Goal: Task Accomplishment & Management: Manage account settings

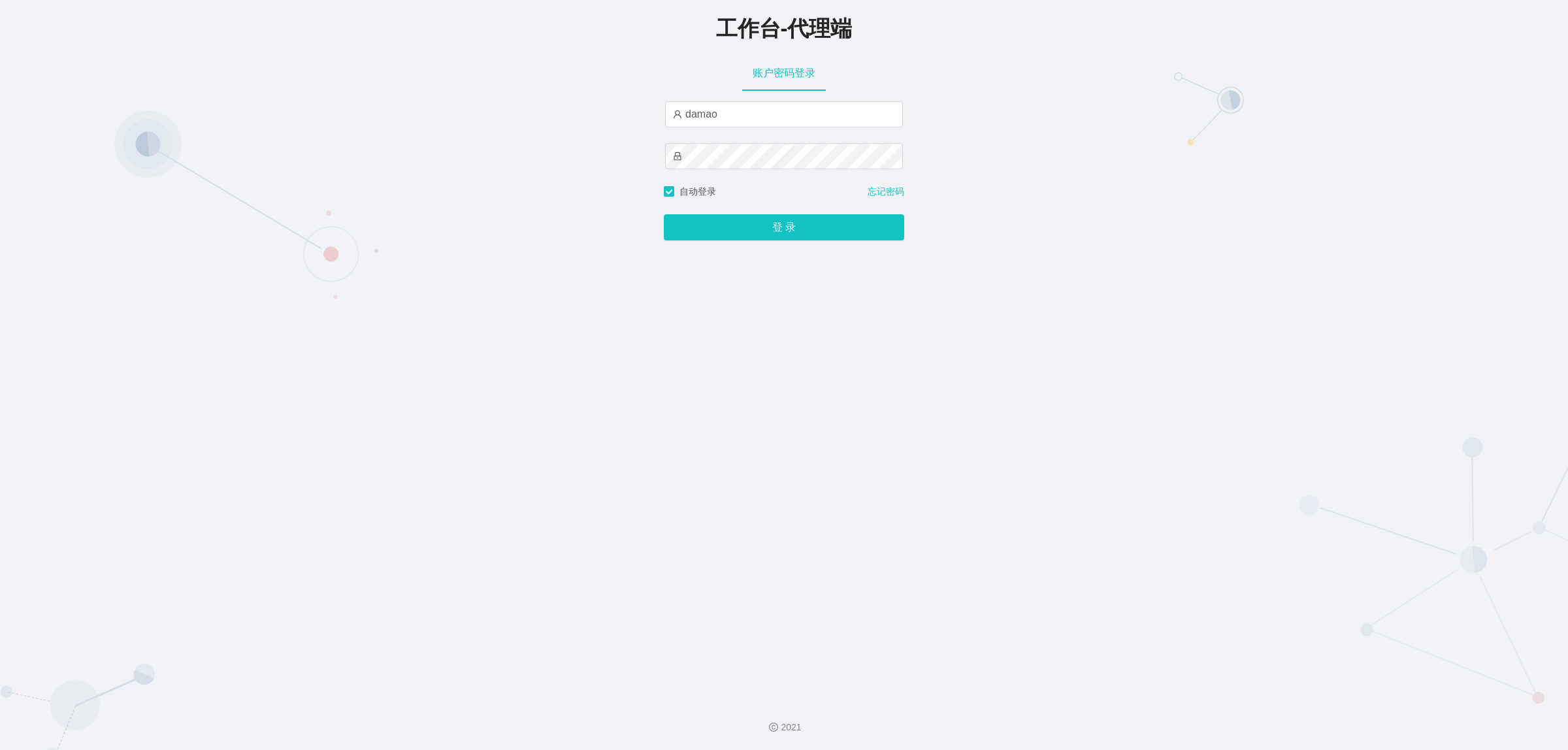
type input "baoma"
click at [763, 229] on button "登 录" at bounding box center [784, 227] width 240 height 26
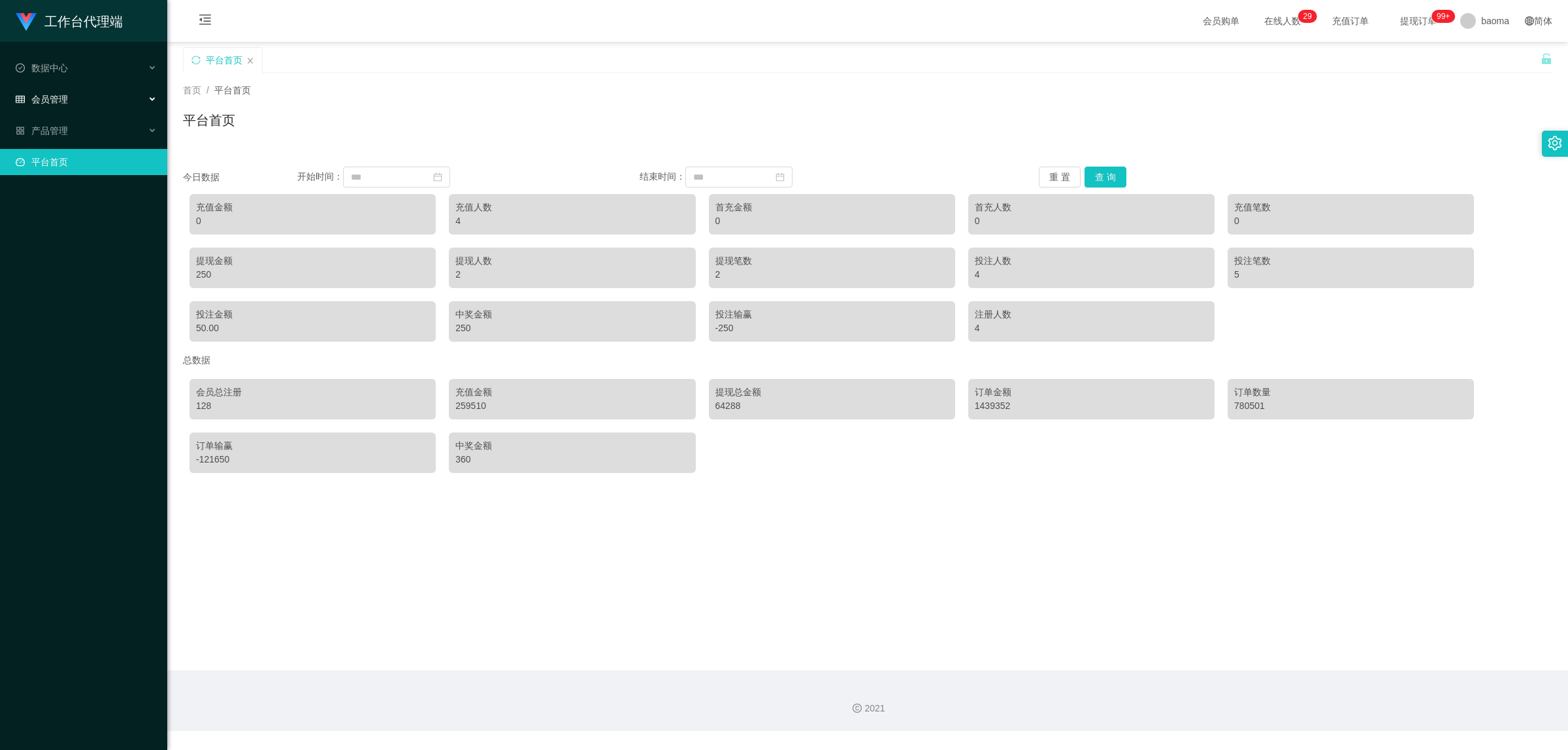
click at [53, 94] on span "会员管理" at bounding box center [42, 99] width 53 height 10
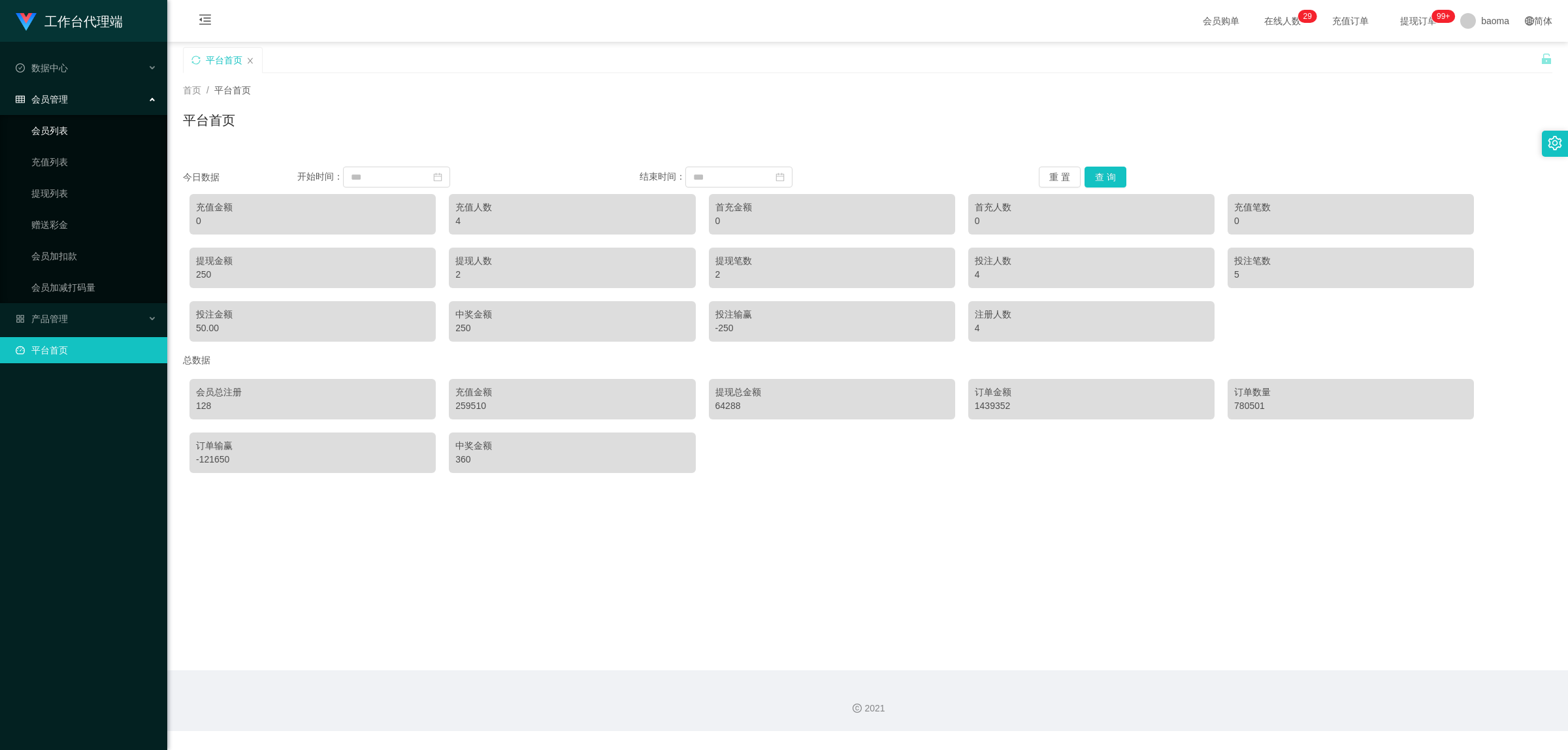
click at [62, 126] on link "会员列表" at bounding box center [94, 131] width 126 height 26
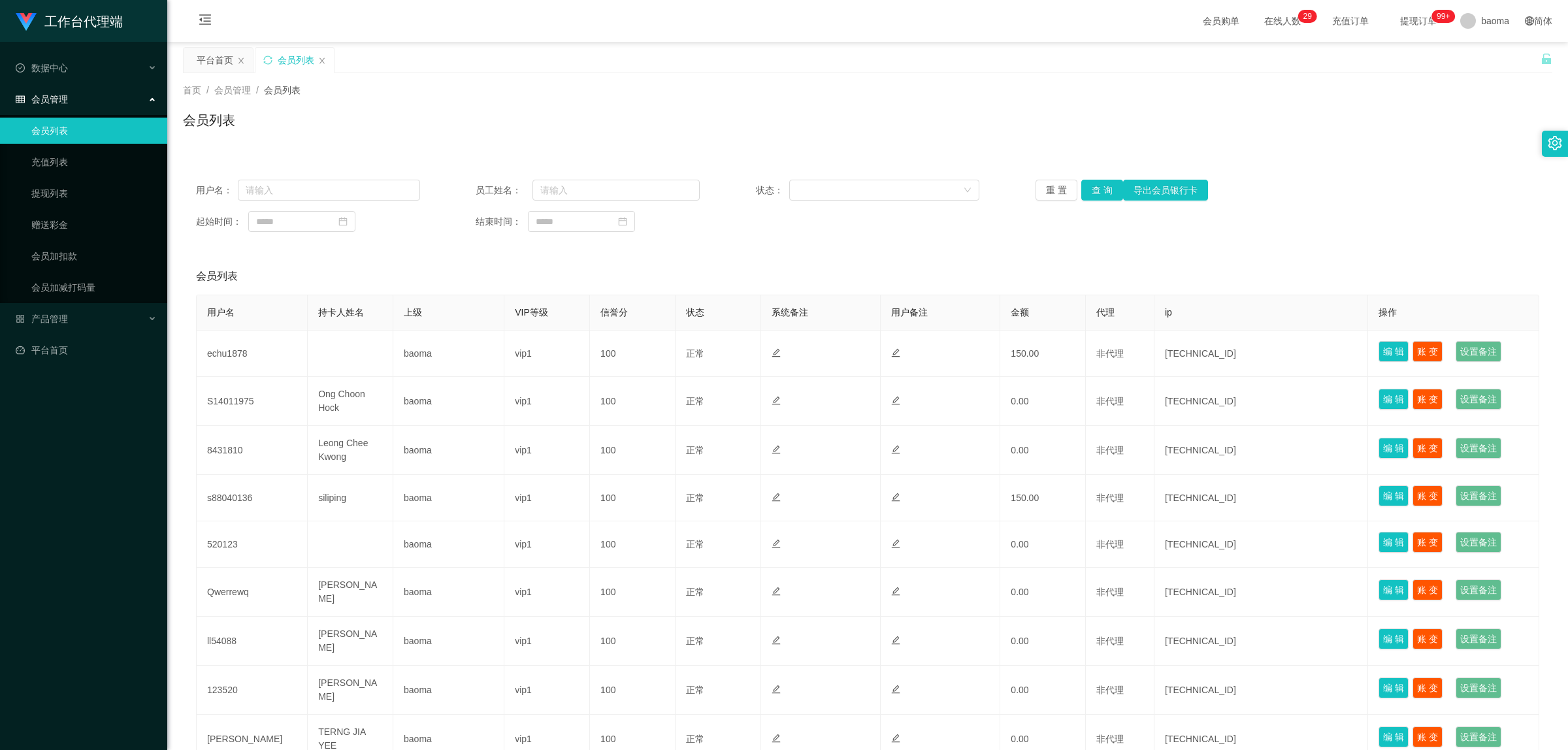
drag, startPoint x: 1428, startPoint y: 170, endPoint x: 1416, endPoint y: 165, distance: 13.0
click at [1428, 170] on div "用户名： 员工姓名： 状态： 重 置 查 询 导出会员银行卡 起始时间： 结束时间：" at bounding box center [868, 205] width 1369 height 78
click at [301, 172] on div "用户名： 员工姓名： 状态： 重 置 查 询 导出会员银行卡 起始时间： 结束时间：" at bounding box center [868, 205] width 1369 height 78
click at [291, 182] on input "text" at bounding box center [329, 190] width 182 height 21
paste input "S14011975"
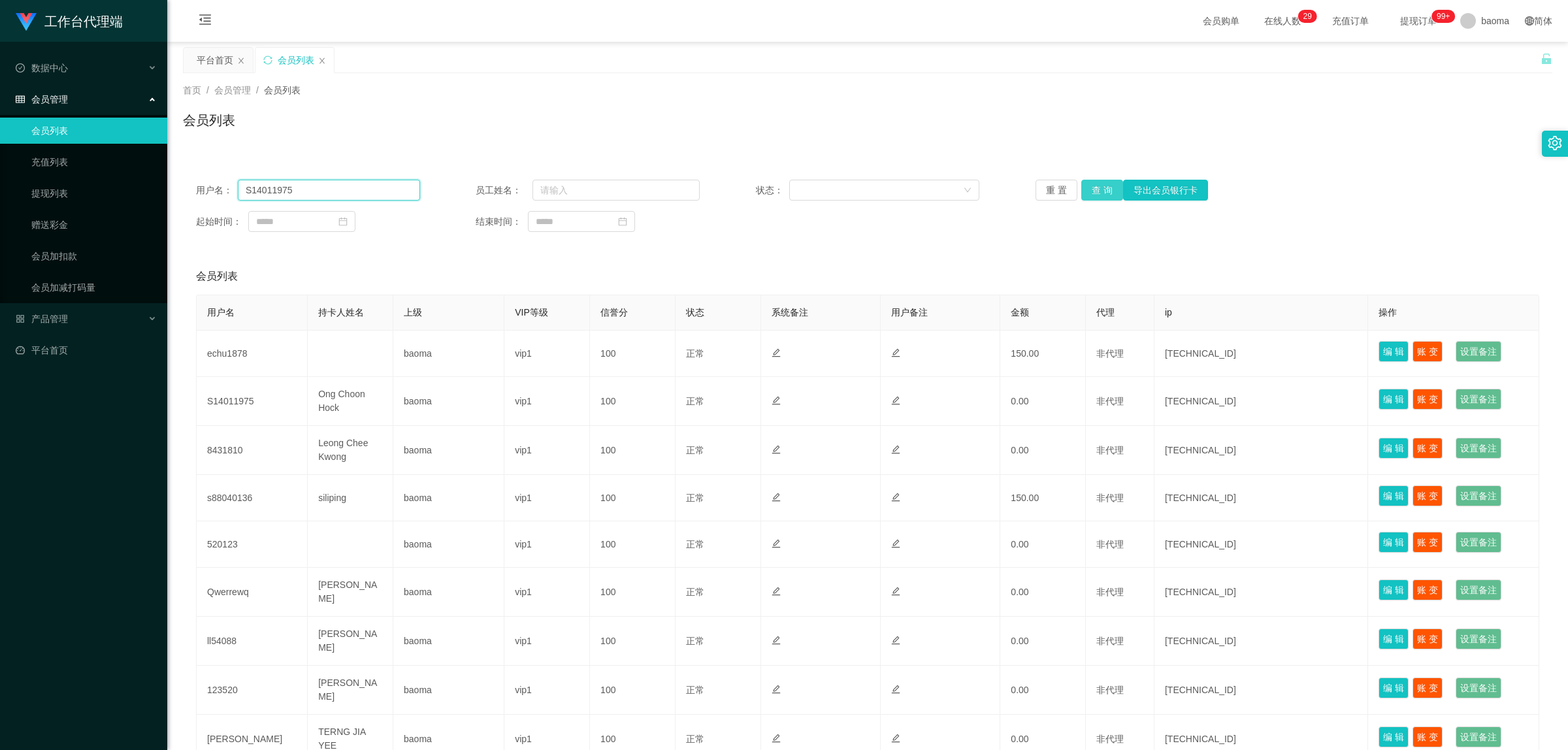
type input "S14011975"
click at [1095, 188] on button "查 询" at bounding box center [1102, 190] width 42 height 21
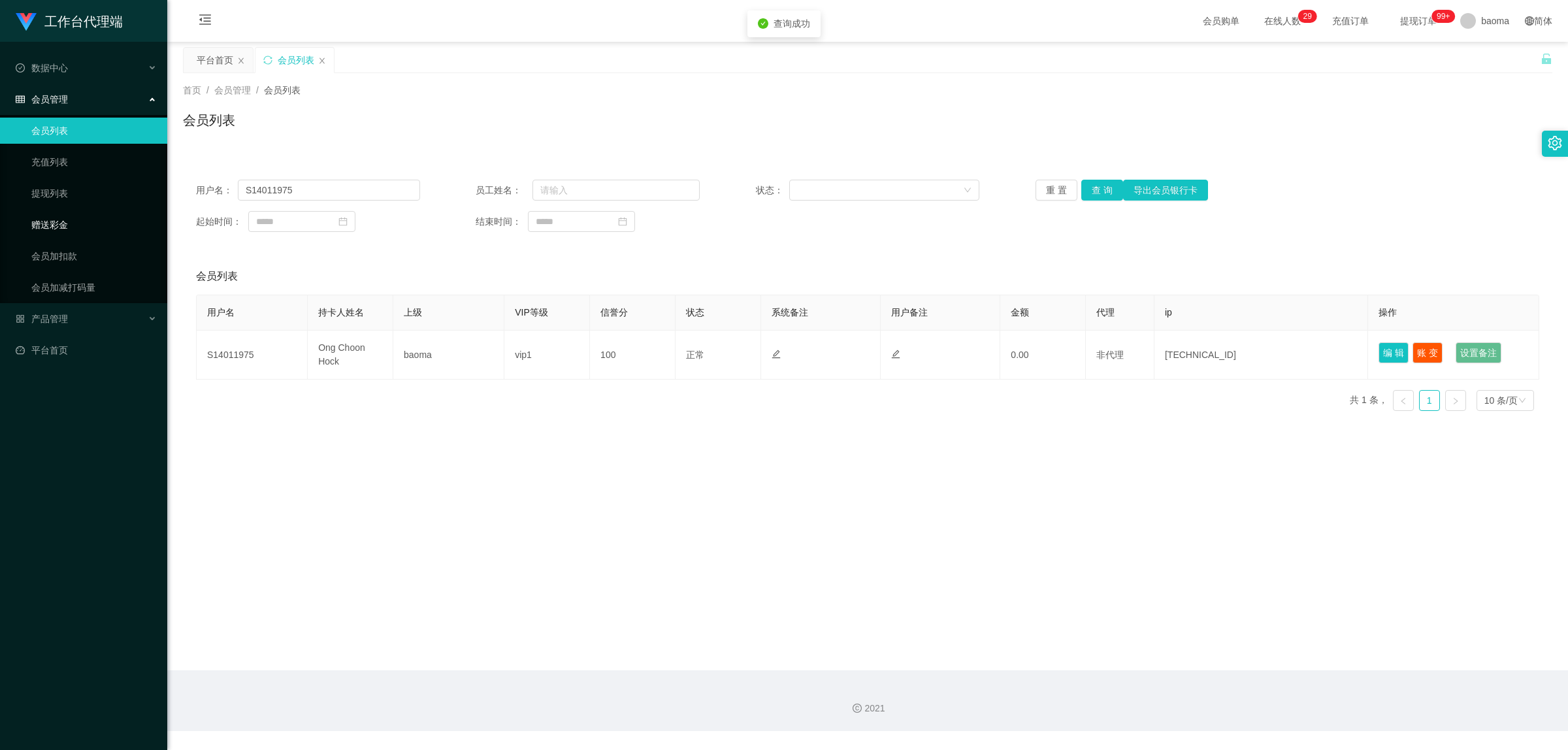
click at [54, 224] on link "赠送彩金" at bounding box center [94, 225] width 126 height 26
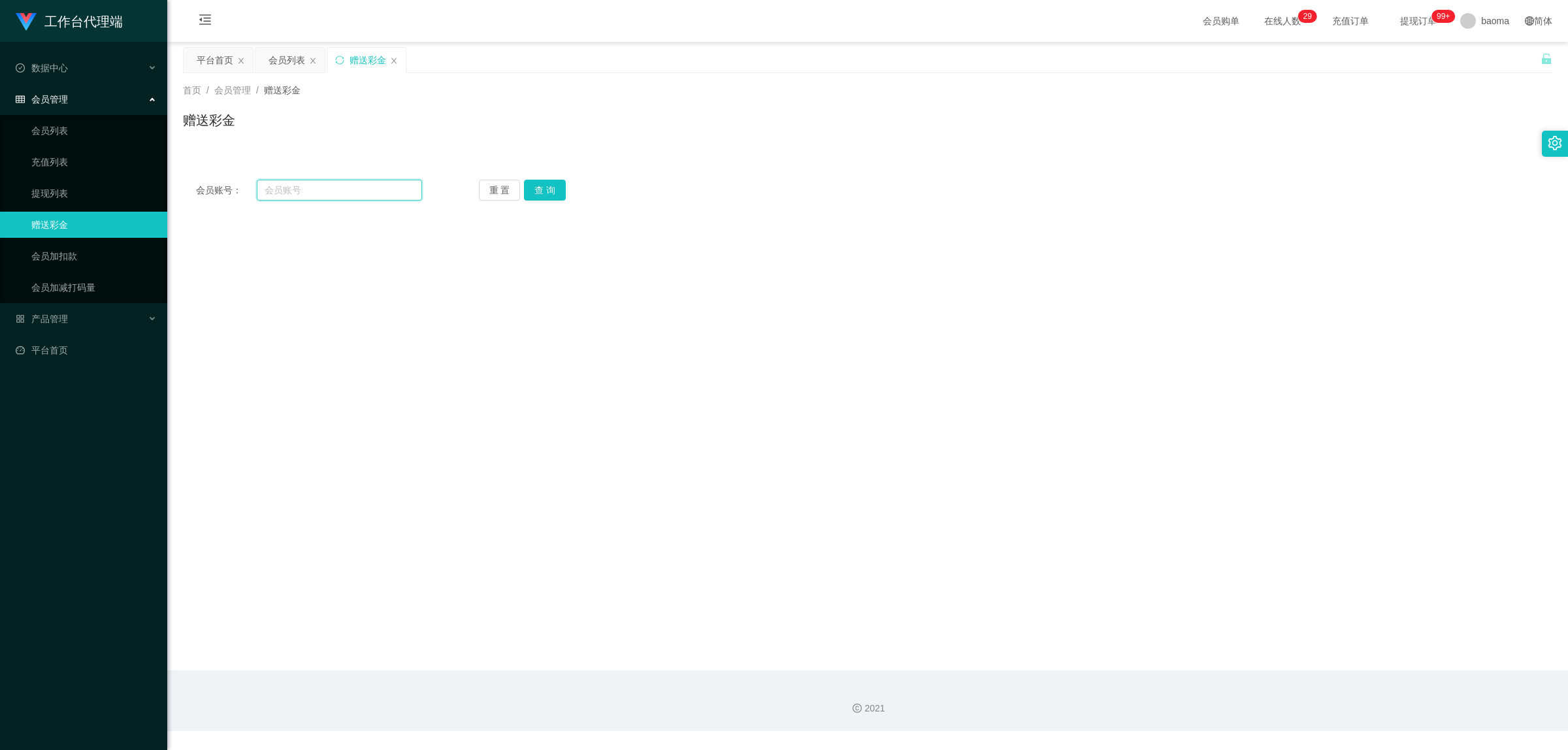
click at [324, 191] on input "text" at bounding box center [340, 190] width 166 height 21
paste input "S14011975"
type input "S14011975"
click at [542, 193] on button "查 询" at bounding box center [544, 190] width 42 height 21
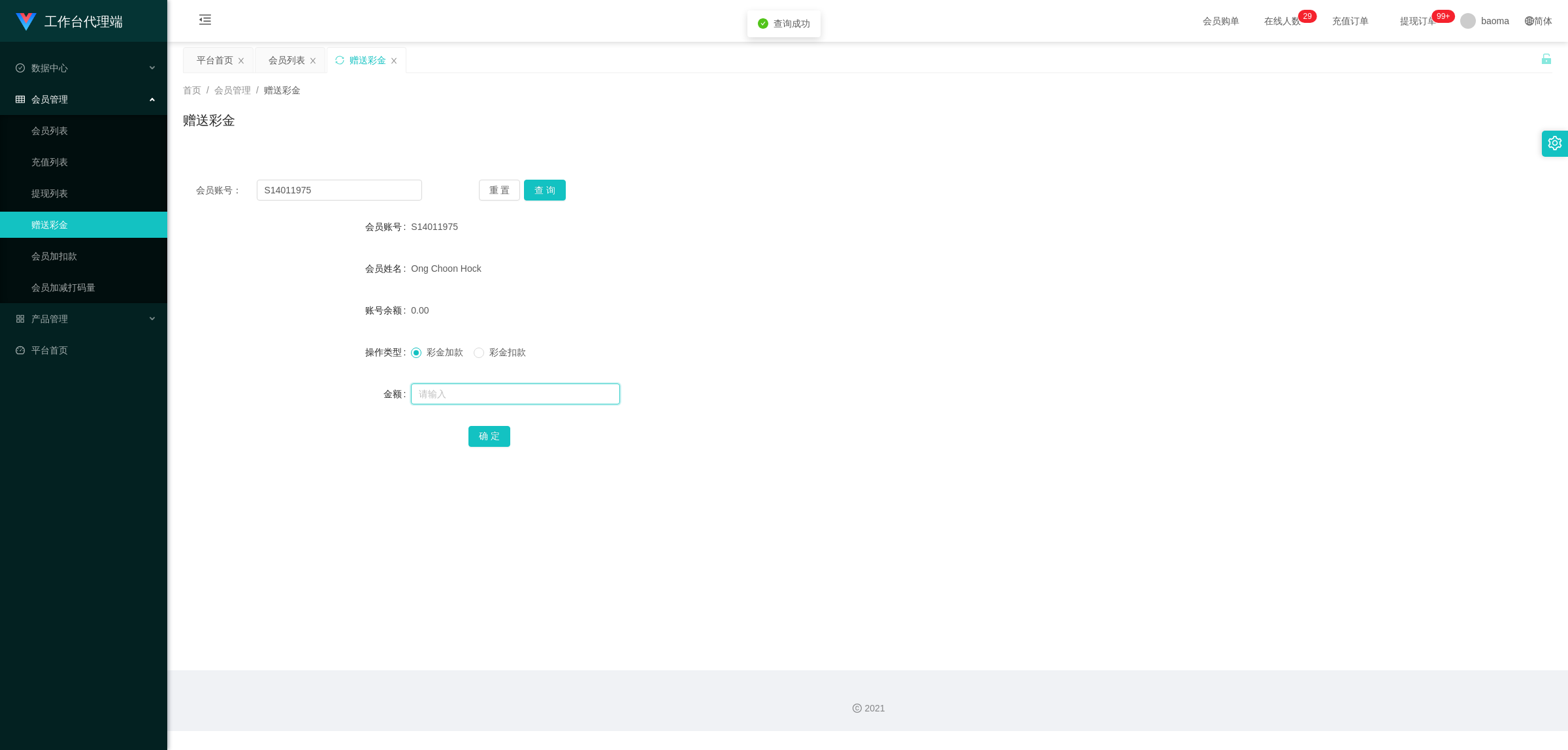
click at [462, 394] on input "text" at bounding box center [515, 394] width 209 height 21
type input "300"
click at [484, 436] on button "确 定" at bounding box center [489, 436] width 42 height 21
drag, startPoint x: 279, startPoint y: 60, endPoint x: 288, endPoint y: 66, distance: 10.8
click at [279, 59] on div "会员列表" at bounding box center [287, 60] width 37 height 25
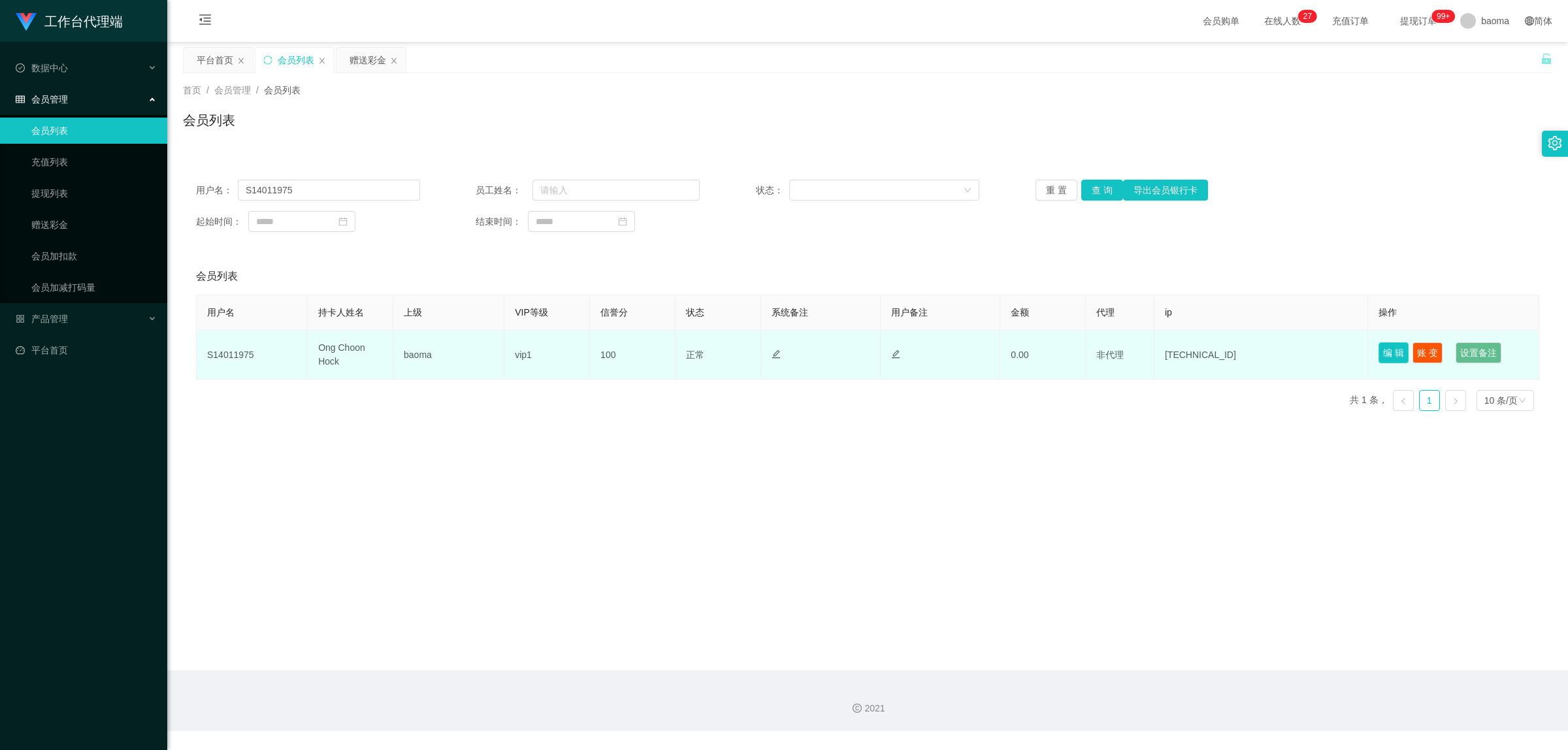
click at [1380, 350] on button "编 辑" at bounding box center [1394, 353] width 30 height 21
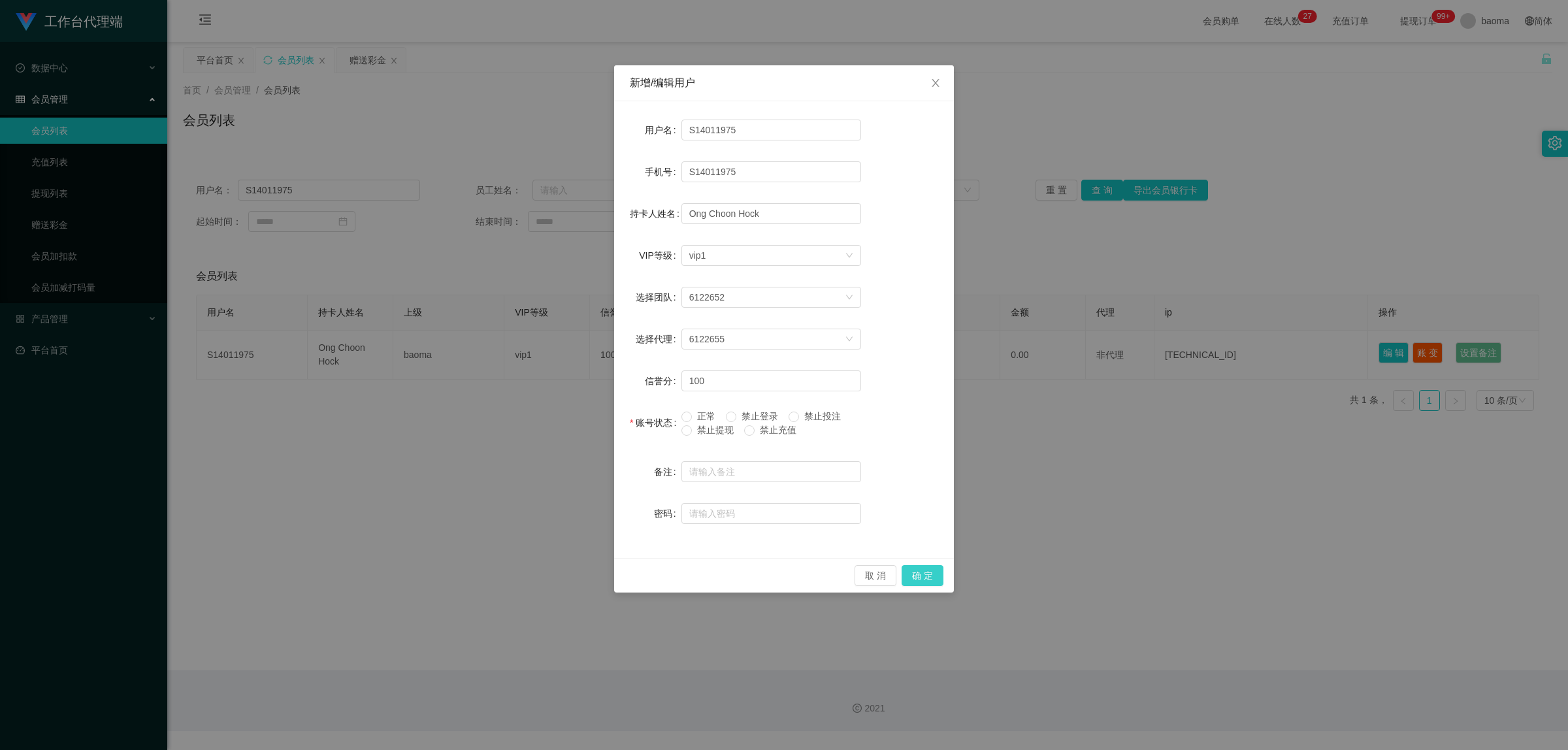
click at [918, 569] on button "确 定" at bounding box center [922, 576] width 42 height 21
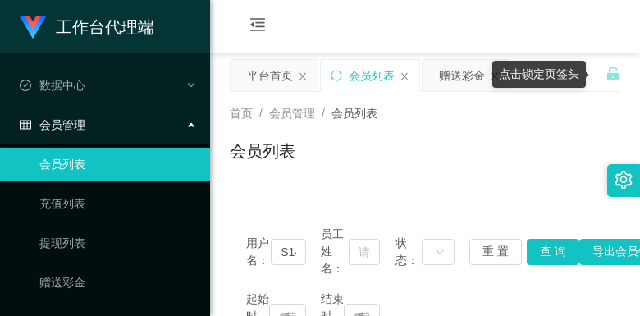
click at [560, 105] on div "首页 / 会员管理 / 会员列表 /" at bounding box center [425, 113] width 391 height 17
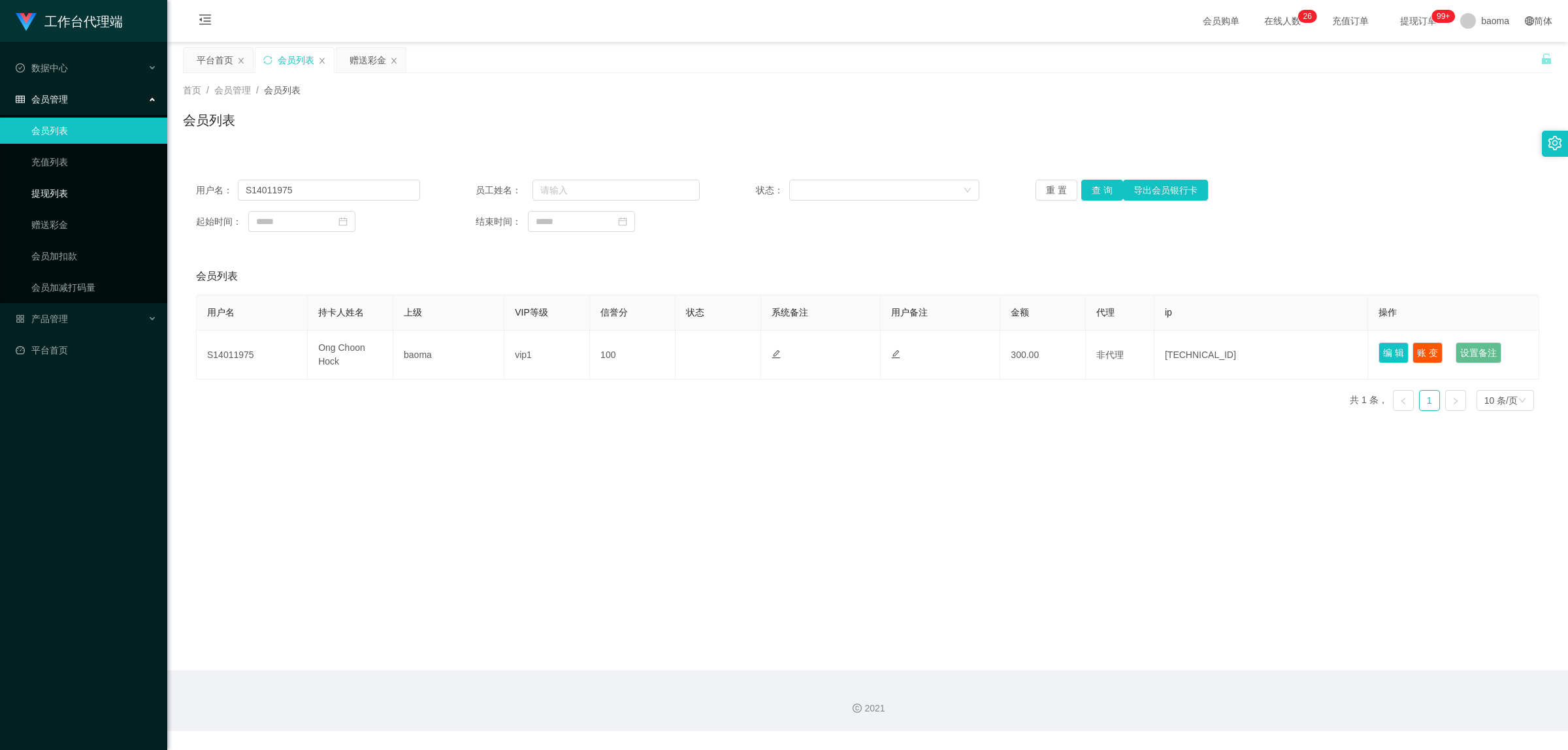
click at [57, 188] on link "提现列表" at bounding box center [94, 193] width 126 height 26
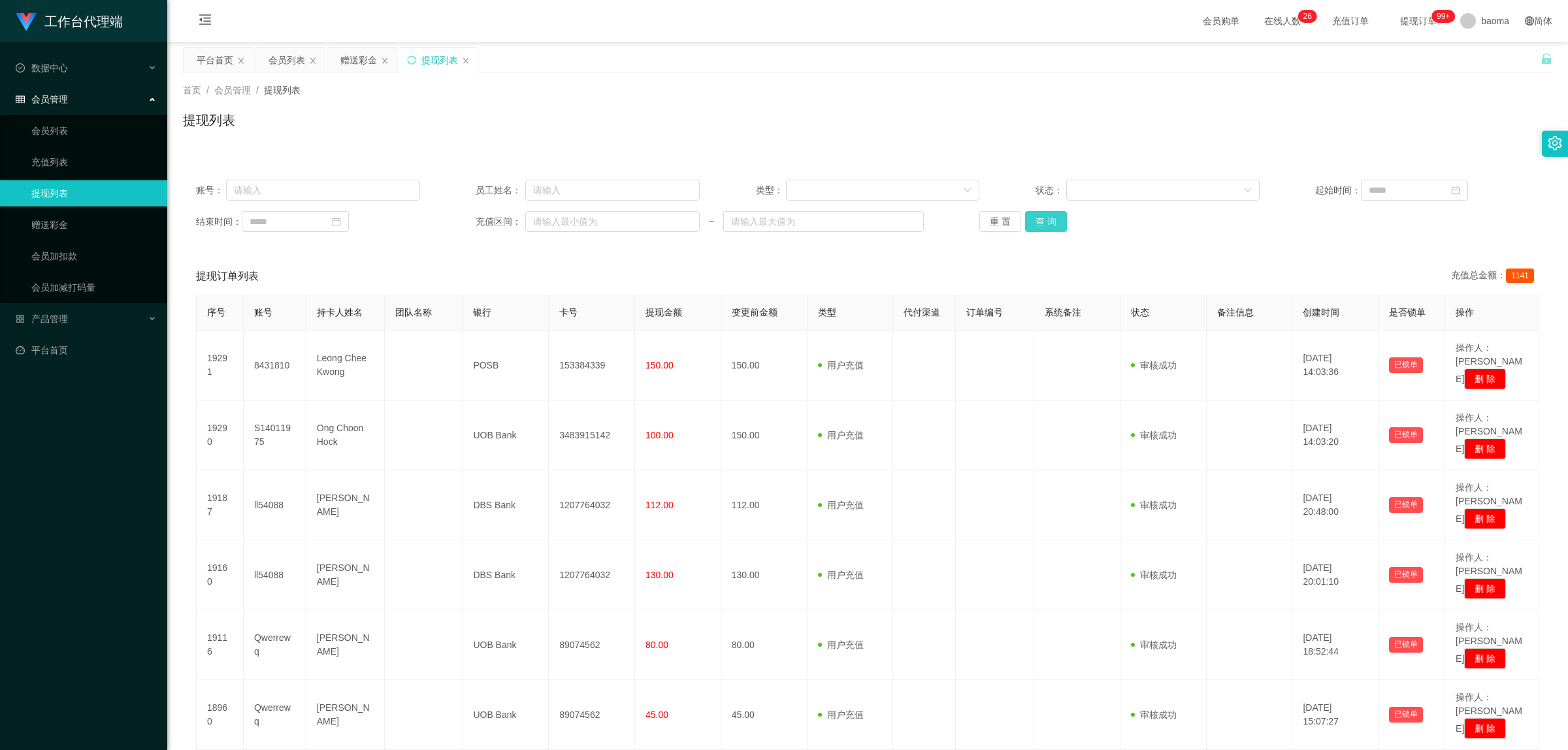
click at [1052, 221] on button "查 询" at bounding box center [1046, 221] width 42 height 21
